Goal: Information Seeking & Learning: Learn about a topic

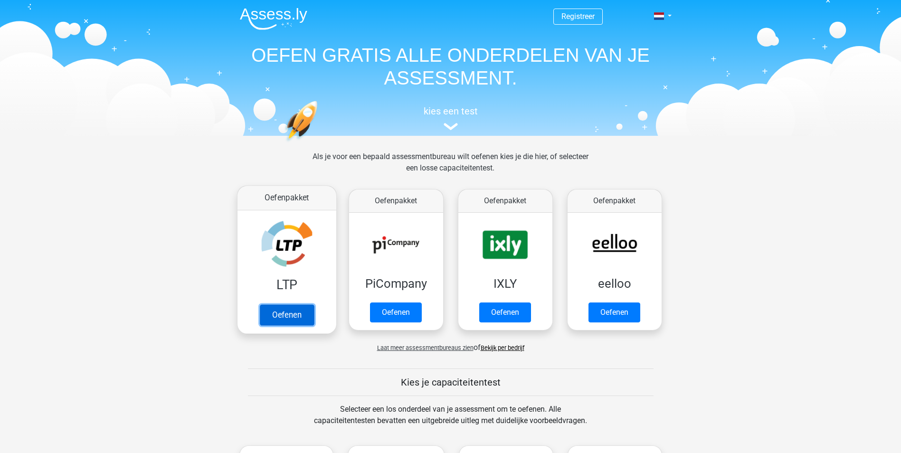
click at [281, 317] on link "Oefenen" at bounding box center [286, 314] width 54 height 21
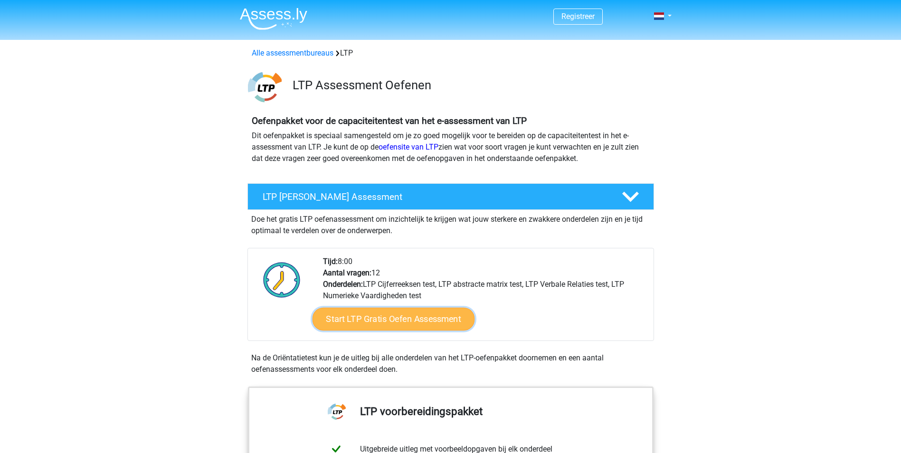
click at [395, 316] on link "Start LTP Gratis Oefen Assessment" at bounding box center [393, 319] width 162 height 23
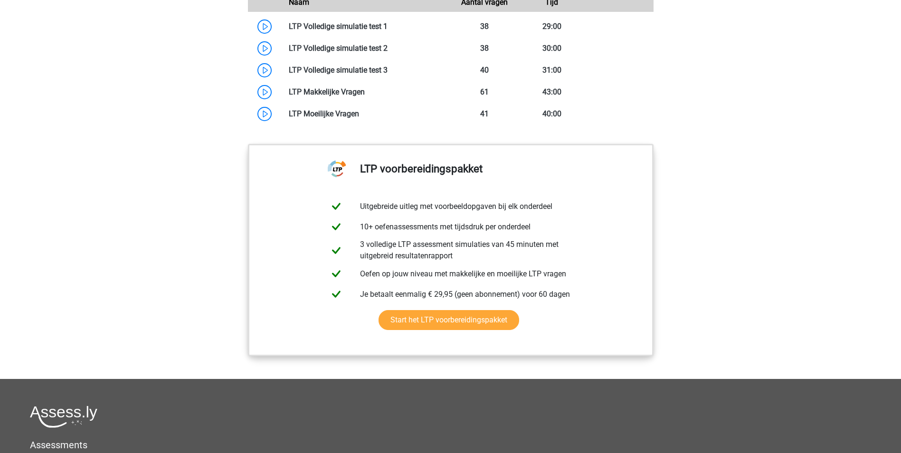
scroll to position [855, 0]
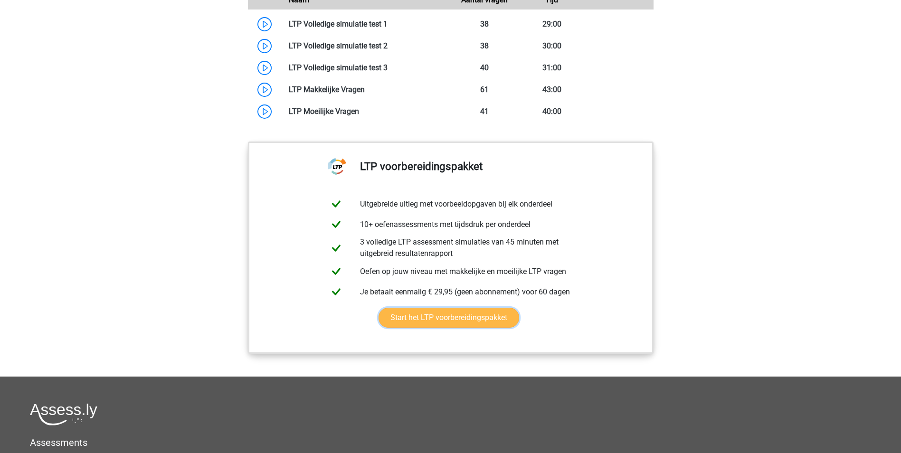
click at [474, 319] on link "Start het LTP voorbereidingspakket" at bounding box center [449, 318] width 141 height 20
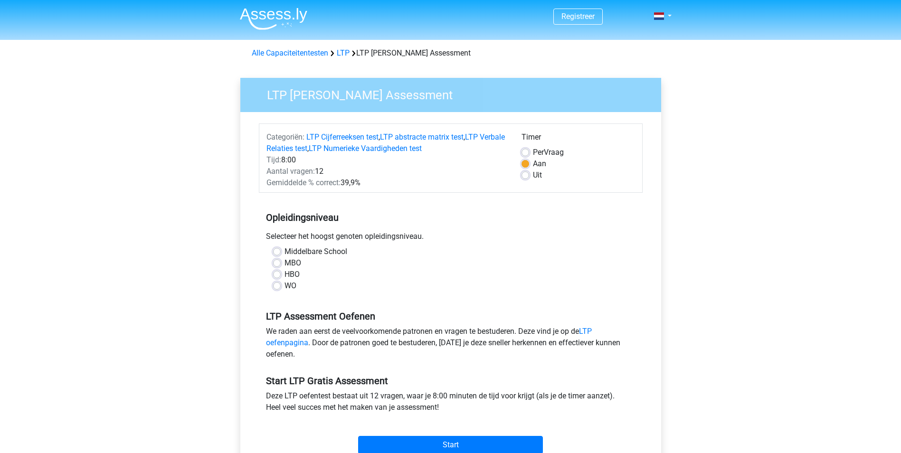
click at [285, 262] on label "MBO" at bounding box center [293, 262] width 17 height 11
click at [279, 262] on input "MBO" at bounding box center [277, 261] width 8 height 9
radio input "true"
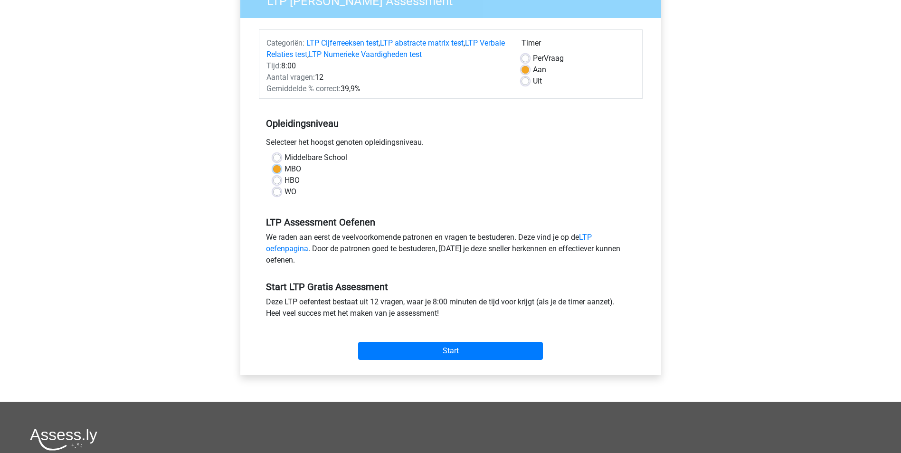
scroll to position [95, 0]
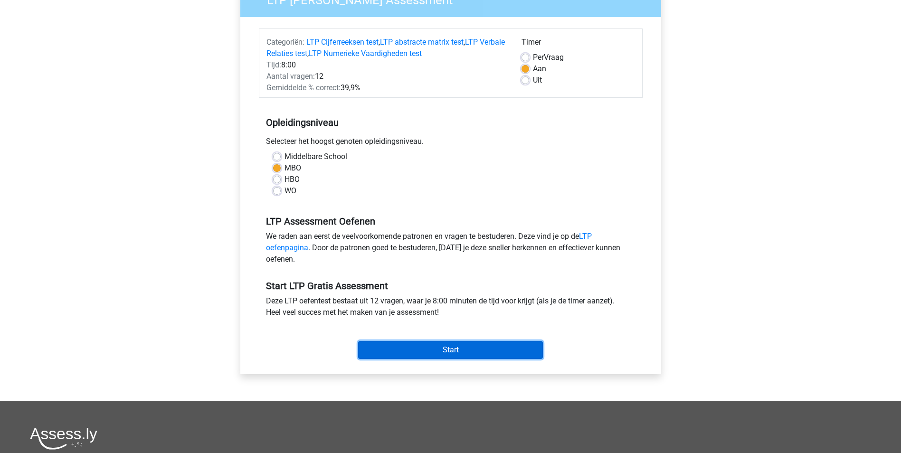
click at [416, 354] on input "Start" at bounding box center [450, 350] width 185 height 18
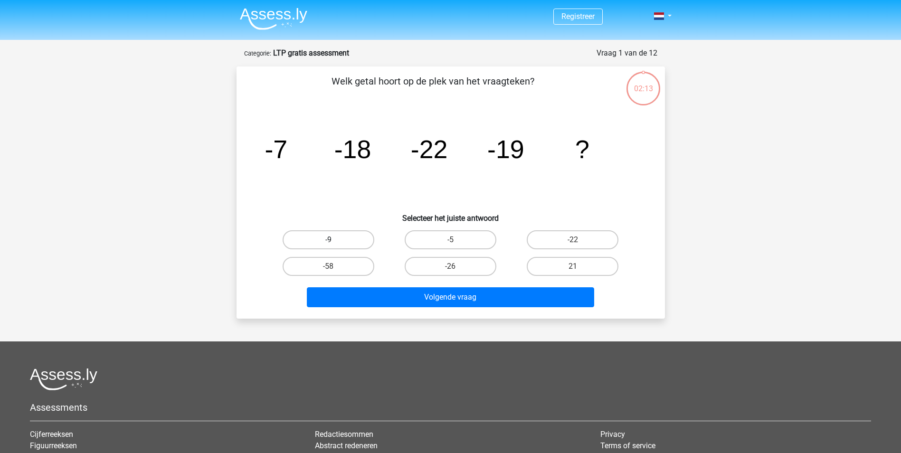
click at [320, 237] on label "-9" at bounding box center [329, 239] width 92 height 19
click at [328, 240] on input "-9" at bounding box center [331, 243] width 6 height 6
radio input "true"
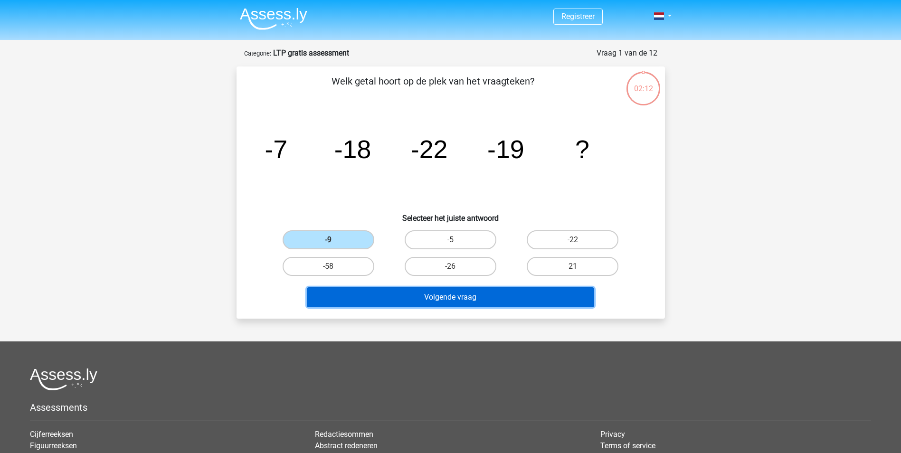
click at [461, 297] on button "Volgende vraag" at bounding box center [450, 297] width 287 height 20
